Goal: Task Accomplishment & Management: Complete application form

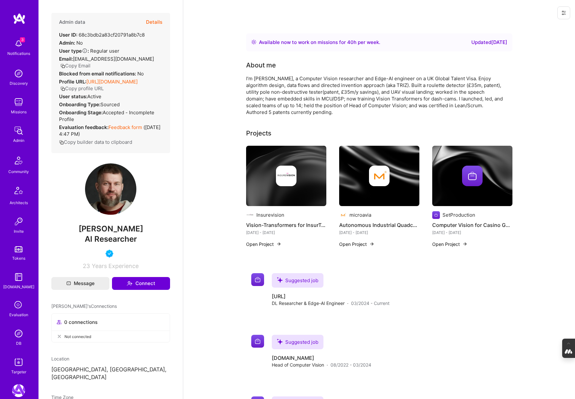
click at [154, 22] on button "Details" at bounding box center [154, 22] width 16 height 19
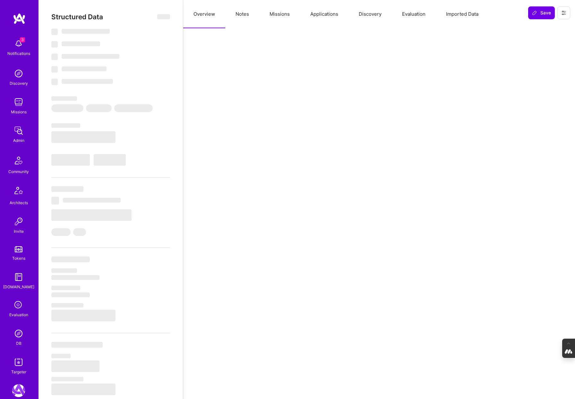
click at [418, 15] on button "Evaluation" at bounding box center [414, 14] width 44 height 28
select select "Right Now"
select select "5"
select select "4"
select select "6"
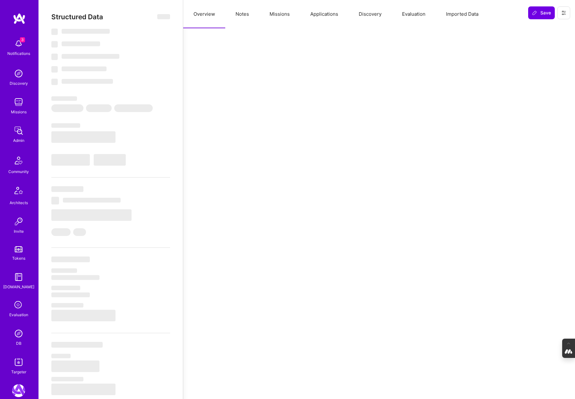
select select "6"
select select "GB"
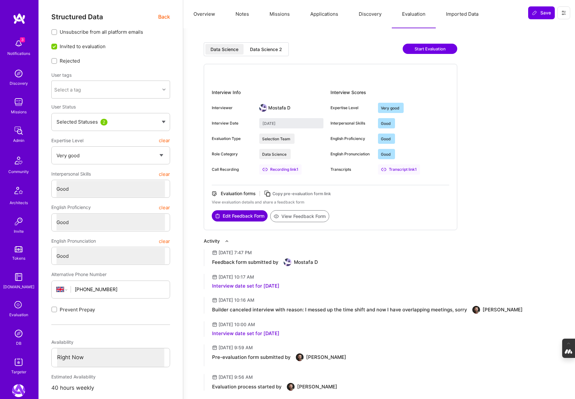
click at [261, 52] on div "Data Science 2" at bounding box center [266, 49] width 32 height 6
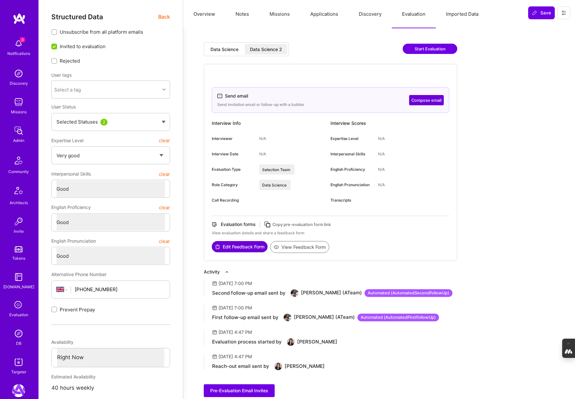
click at [224, 52] on div "Data Science" at bounding box center [224, 49] width 28 height 6
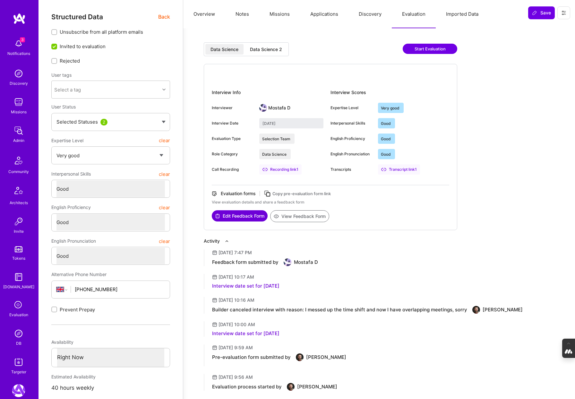
click at [294, 214] on button "View Feedback Form" at bounding box center [299, 216] width 59 height 12
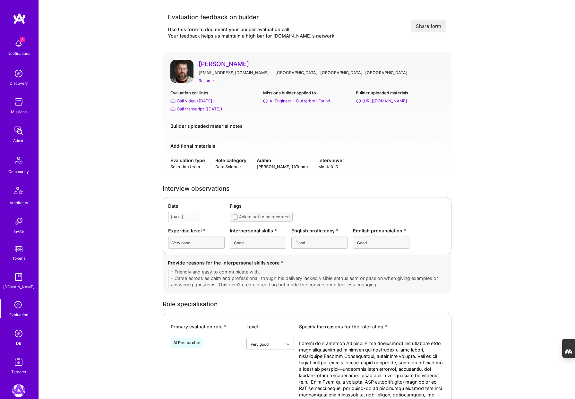
click at [216, 63] on link "[PERSON_NAME]" at bounding box center [321, 64] width 245 height 8
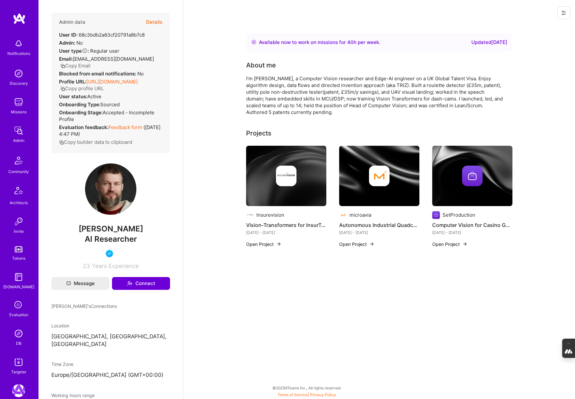
click at [152, 23] on button "Details" at bounding box center [154, 22] width 16 height 19
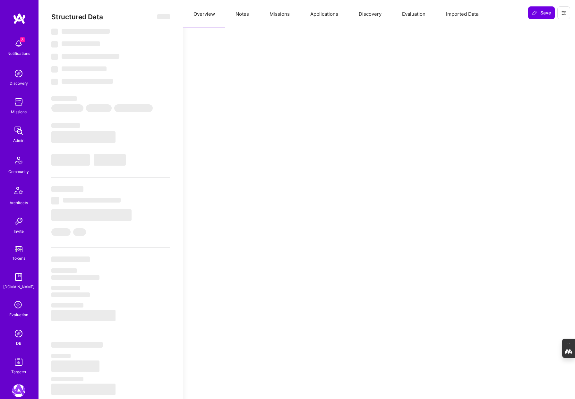
click at [419, 12] on button "Evaluation" at bounding box center [414, 14] width 44 height 28
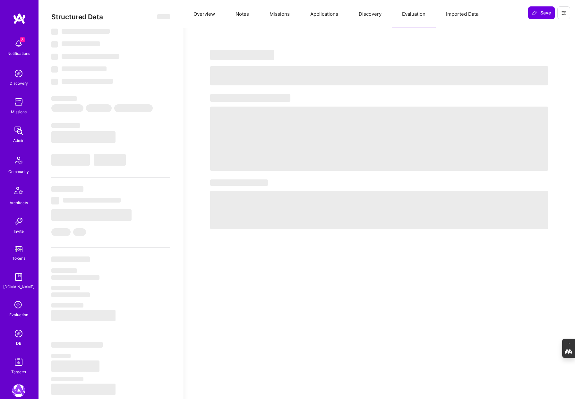
select select "Right Now"
select select "5"
select select "4"
select select "6"
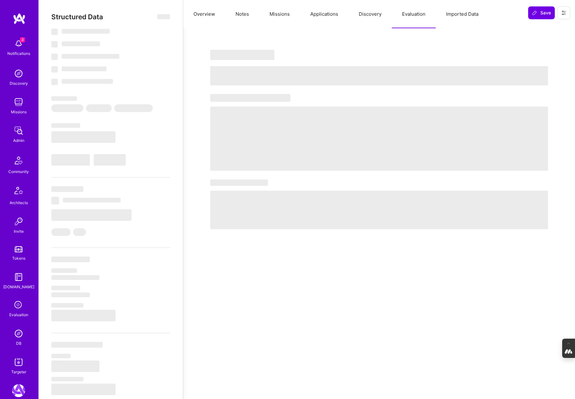
select select "GB"
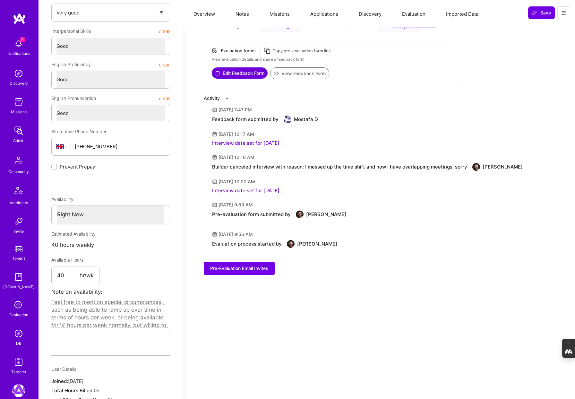
scroll to position [200, 0]
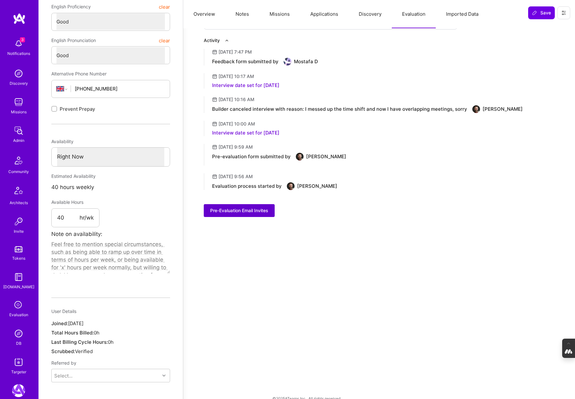
click at [249, 212] on span "Pre-Evaluation Email Invites" at bounding box center [239, 210] width 58 height 6
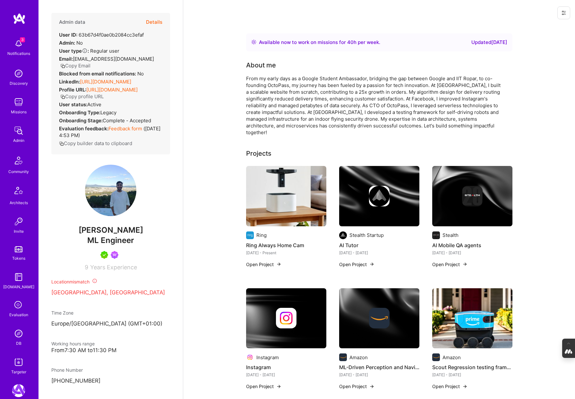
click at [151, 22] on button "Details" at bounding box center [154, 22] width 16 height 19
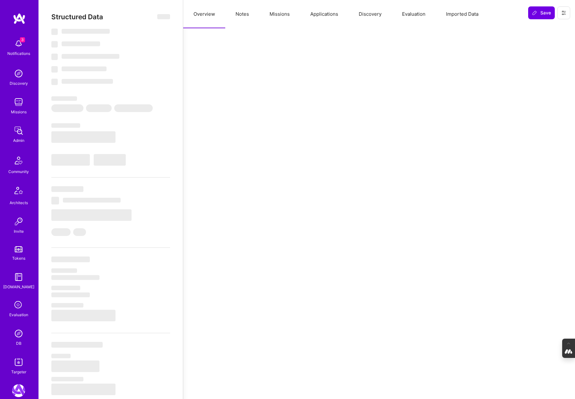
click at [408, 15] on button "Evaluation" at bounding box center [414, 14] width 44 height 28
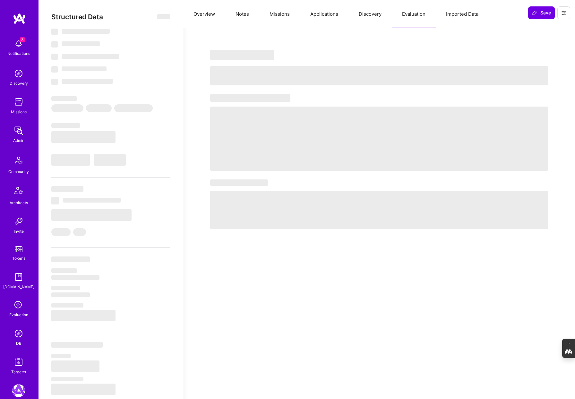
select select "Right Now"
select select "5"
select select "7"
select select "6"
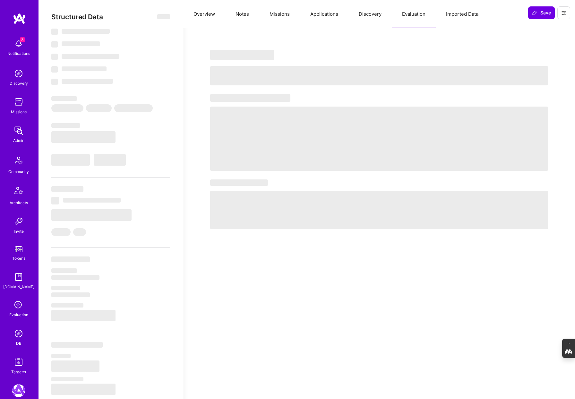
select select "CH"
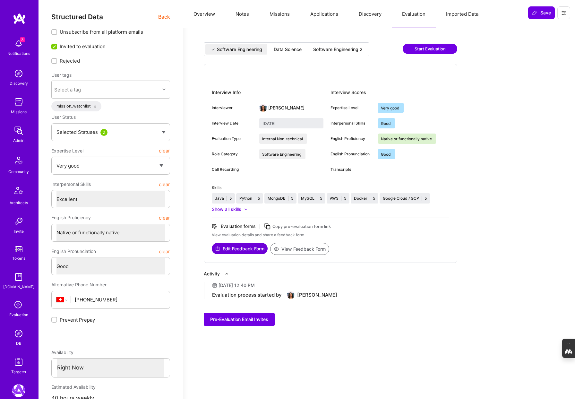
click at [291, 48] on div "Data Science" at bounding box center [288, 49] width 28 height 6
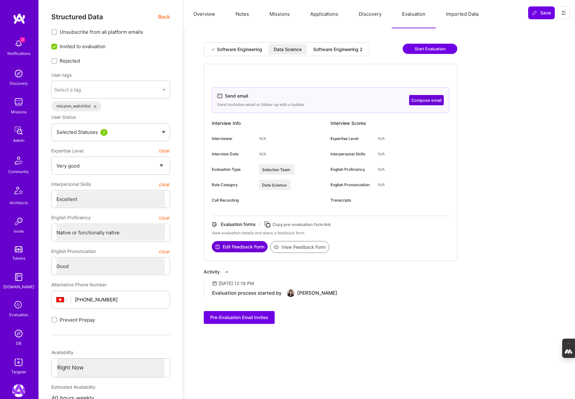
click at [336, 50] on div "Software Engineering 2" at bounding box center [337, 49] width 49 height 6
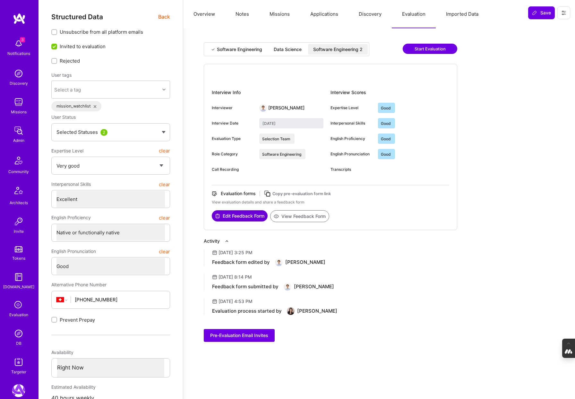
click at [239, 49] on div "Software Engineering" at bounding box center [239, 49] width 45 height 6
type input "January 10, 2023"
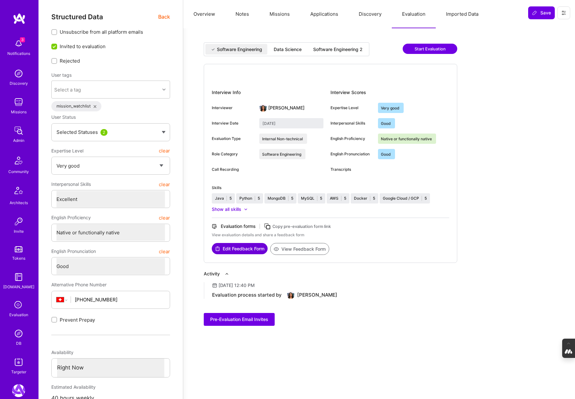
click at [162, 15] on span "Back" at bounding box center [164, 17] width 12 height 8
